Goal: Find specific page/section: Find specific page/section

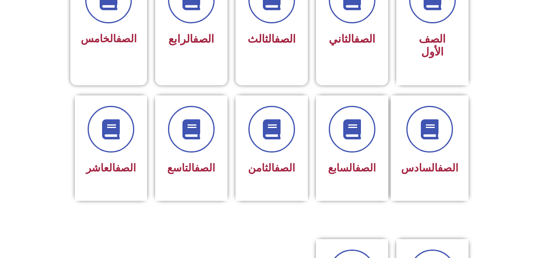
scroll to position [322, 0]
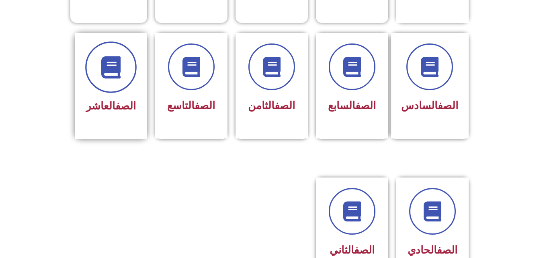
click at [119, 56] on icon at bounding box center [111, 67] width 22 height 22
click at [111, 96] on div "الصف العاشر" at bounding box center [111, 106] width 51 height 20
click at [119, 56] on icon at bounding box center [111, 67] width 22 height 22
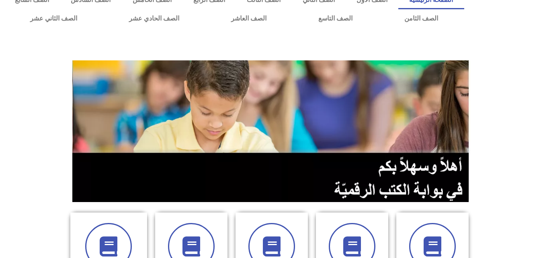
scroll to position [0, 0]
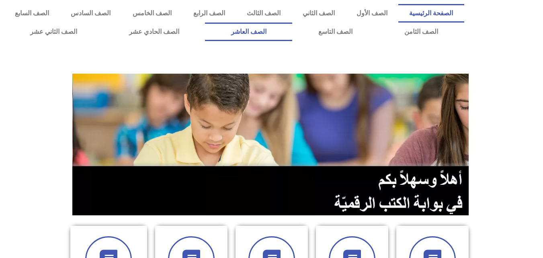
click at [292, 29] on link "الصف العاشر" at bounding box center [248, 32] width 87 height 18
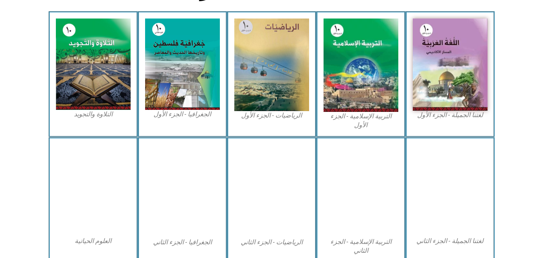
scroll to position [241, 0]
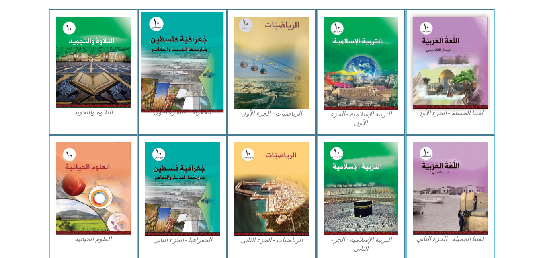
click at [191, 37] on img at bounding box center [182, 62] width 82 height 100
click at [189, 110] on img at bounding box center [182, 62] width 82 height 100
click at [191, 65] on img at bounding box center [182, 62] width 82 height 100
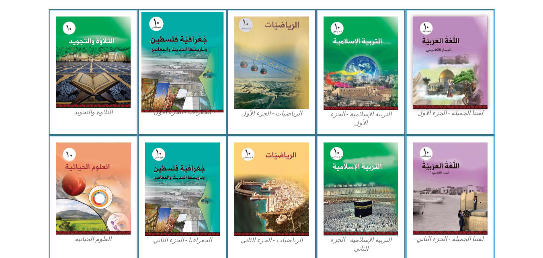
click at [191, 65] on img at bounding box center [182, 62] width 82 height 100
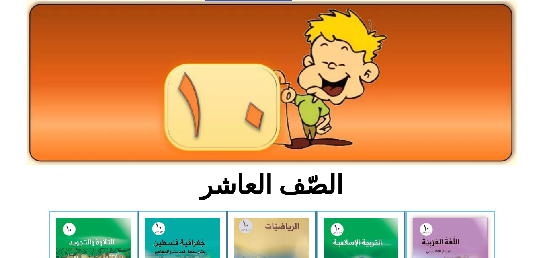
scroll to position [0, 0]
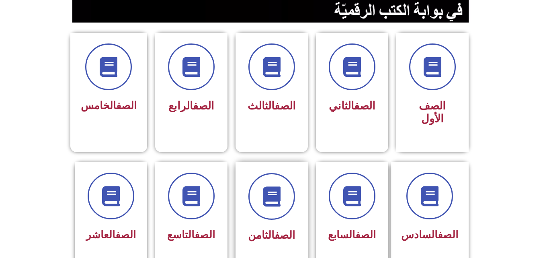
scroll to position [241, 0]
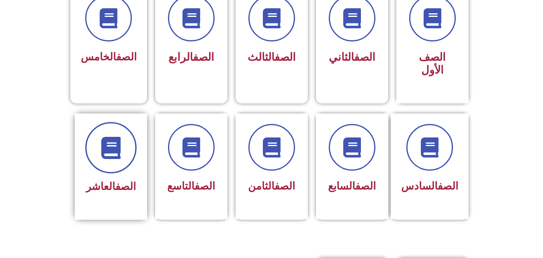
click at [107, 136] on icon at bounding box center [111, 147] width 22 height 22
click at [115, 180] on link "الصف" at bounding box center [125, 186] width 20 height 12
click at [113, 139] on icon at bounding box center [111, 147] width 22 height 22
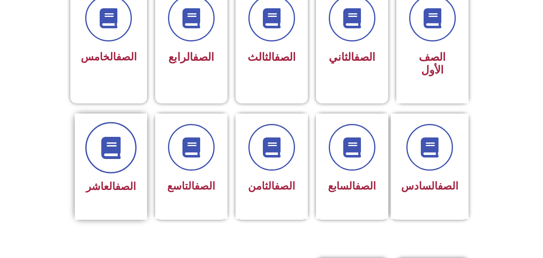
click at [113, 139] on icon at bounding box center [111, 147] width 22 height 22
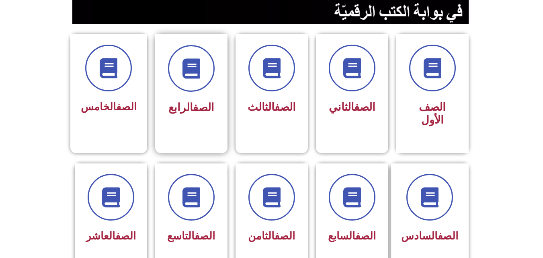
scroll to position [201, 0]
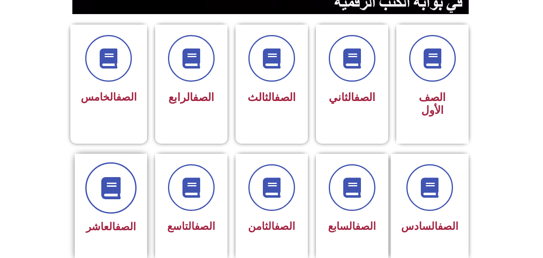
click at [105, 176] on icon at bounding box center [111, 187] width 22 height 22
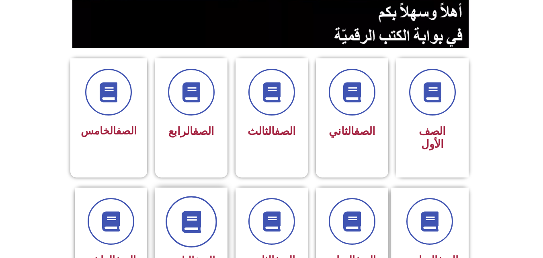
scroll to position [40, 0]
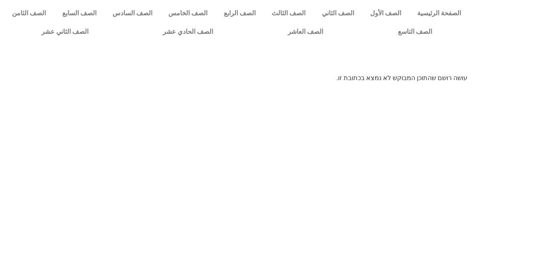
click at [467, 76] on body "الصفحة الرئيسية الصف الأول الصف الثاني الصف الثالث الصف الرابع الصف الخامس الصف…" at bounding box center [274, 41] width 549 height 83
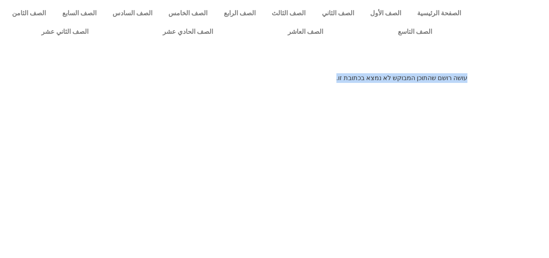
drag, startPoint x: 466, startPoint y: 77, endPoint x: 288, endPoint y: 88, distance: 178.4
click at [288, 88] on html "الصفحة الرئيسية الصف الأول الصف الثاني الصف الثالث الصف الرابع الصف الخامس الصف…" at bounding box center [274, 44] width 549 height 88
copy p "עושה רושם שהתוכן המבוקש לא נמצא בכתובת זו."
